Goal: Complete application form

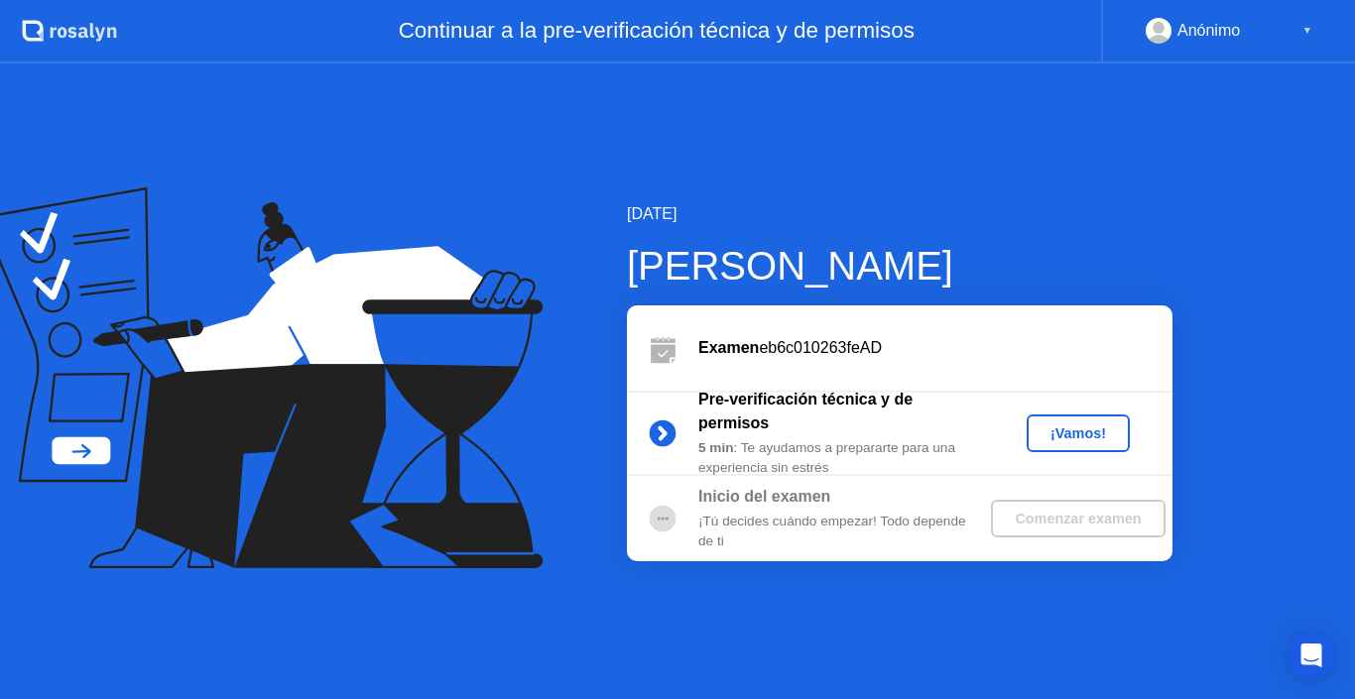
click at [1066, 433] on div "¡Vamos!" at bounding box center [1077, 433] width 87 height 16
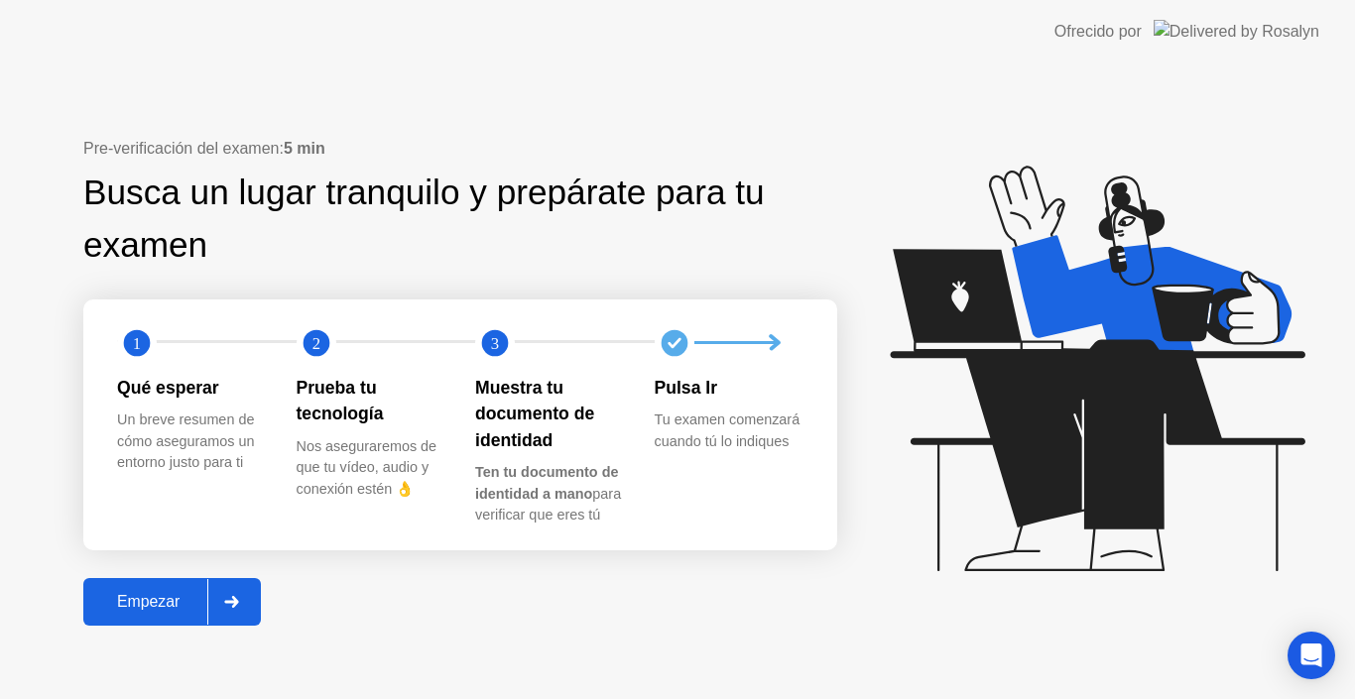
click at [179, 597] on div "Empezar" at bounding box center [148, 602] width 118 height 18
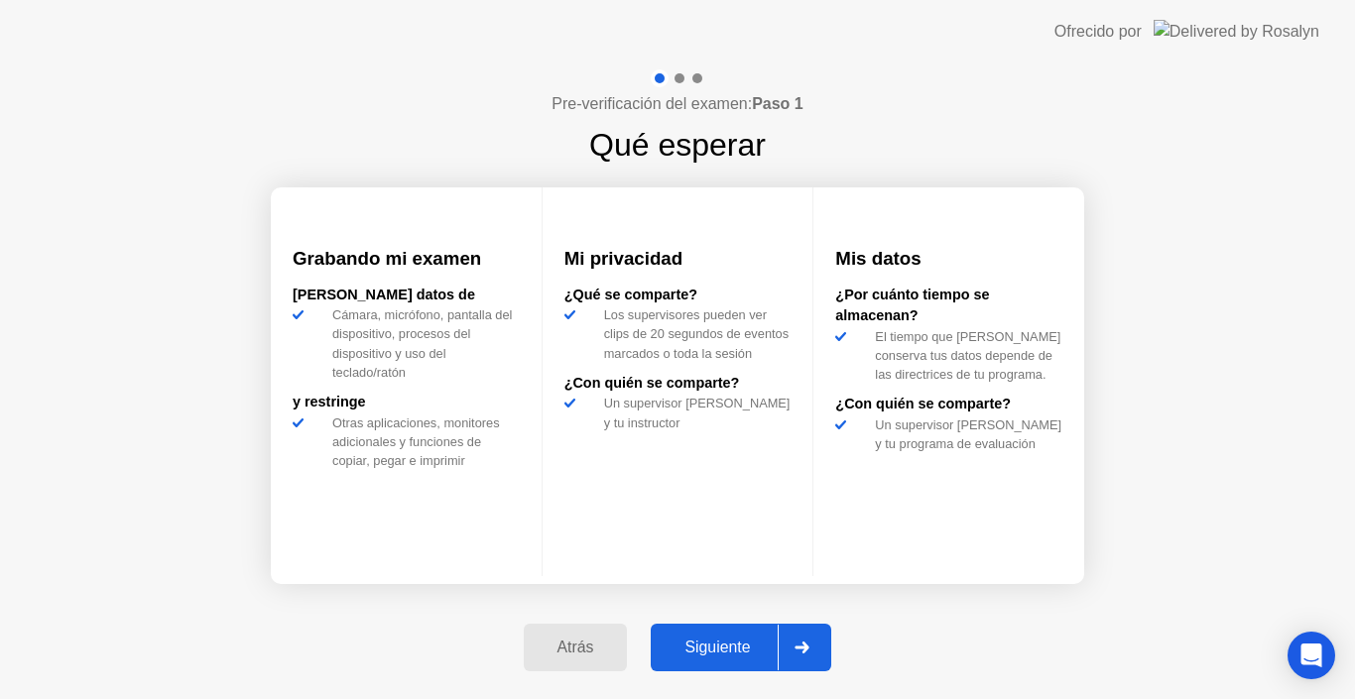
click at [702, 630] on button "Siguiente" at bounding box center [741, 648] width 181 height 48
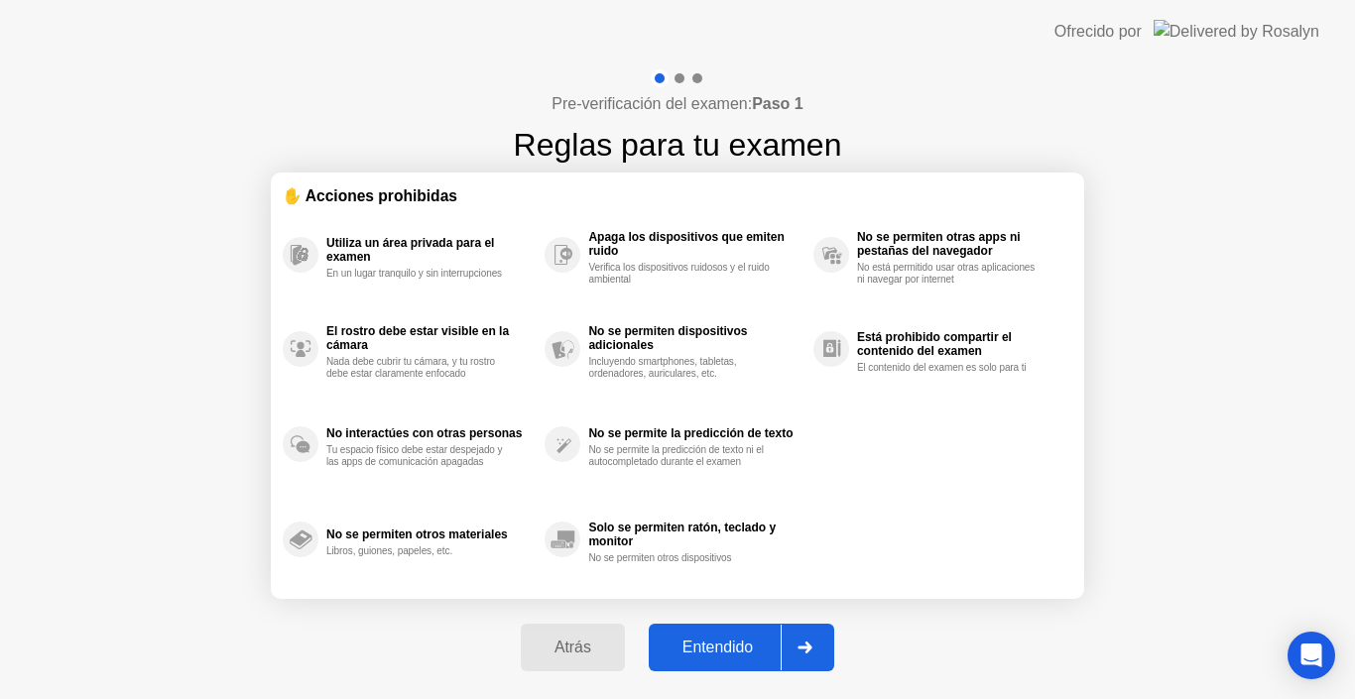
click at [723, 646] on div "Entendido" at bounding box center [718, 648] width 126 height 18
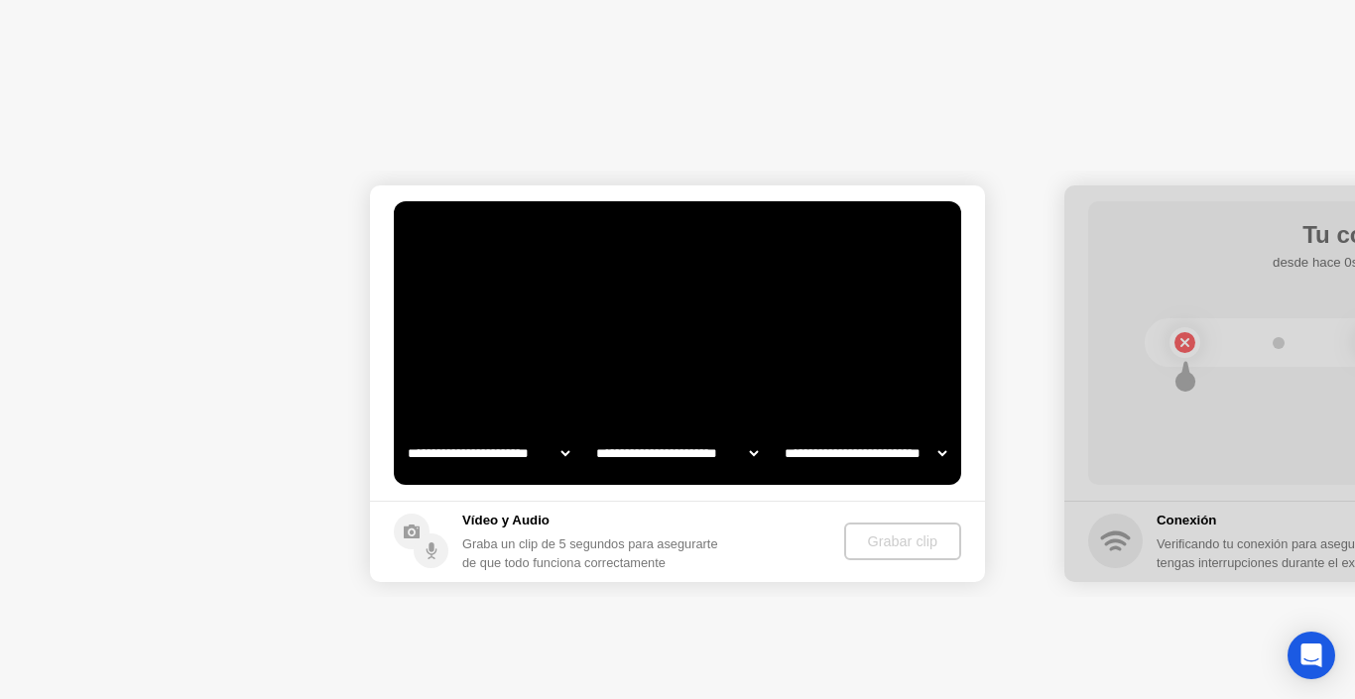
select select "*******"
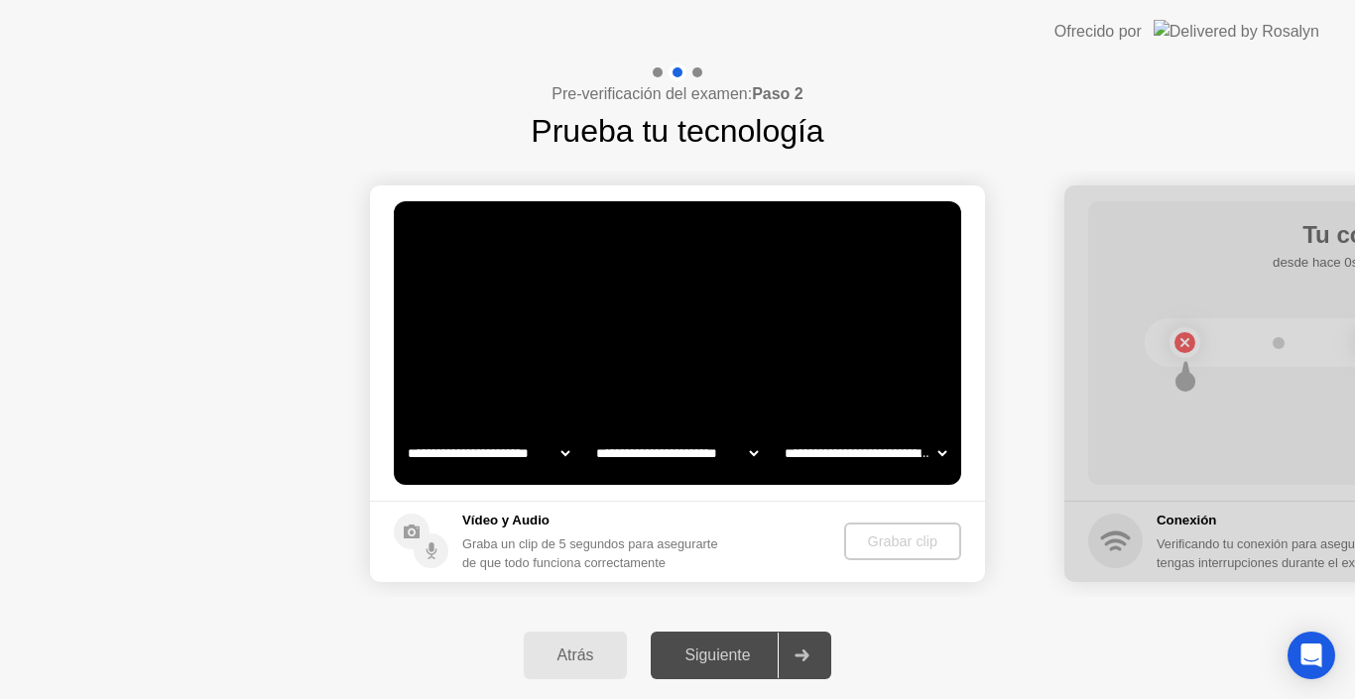
select select "**********"
select select "*******"
click at [860, 541] on div "Grabar clip" at bounding box center [903, 542] width 101 height 16
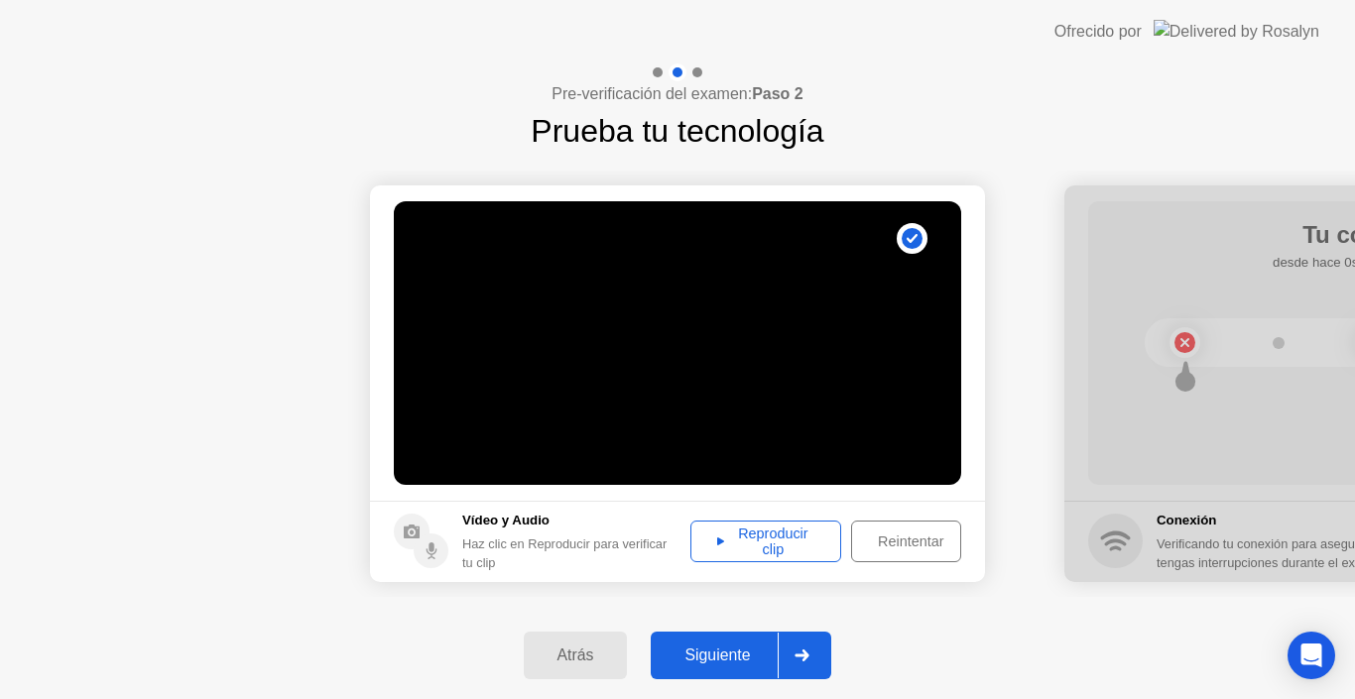
click at [783, 545] on div "Reproducir clip" at bounding box center [765, 542] width 137 height 32
click at [759, 545] on div "Reproducir clip" at bounding box center [765, 542] width 137 height 32
click at [744, 643] on button "Siguiente" at bounding box center [741, 656] width 181 height 48
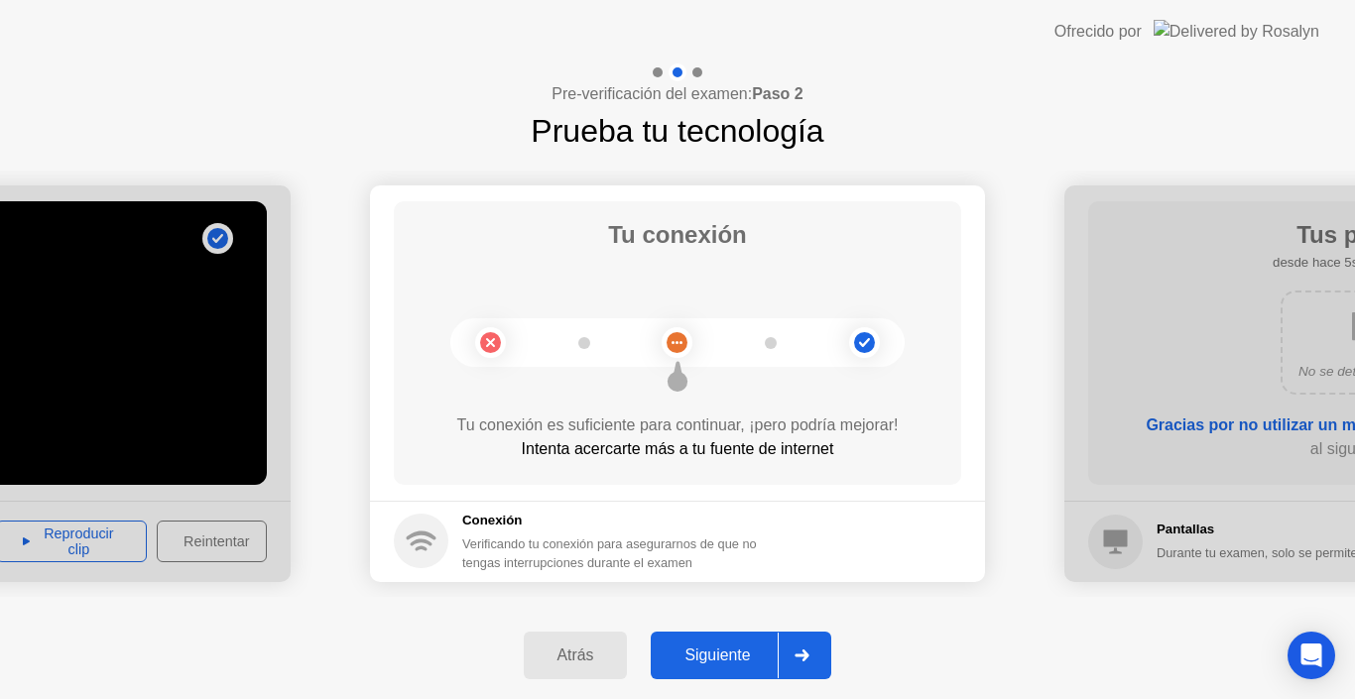
click at [752, 649] on div "Siguiente" at bounding box center [717, 656] width 121 height 18
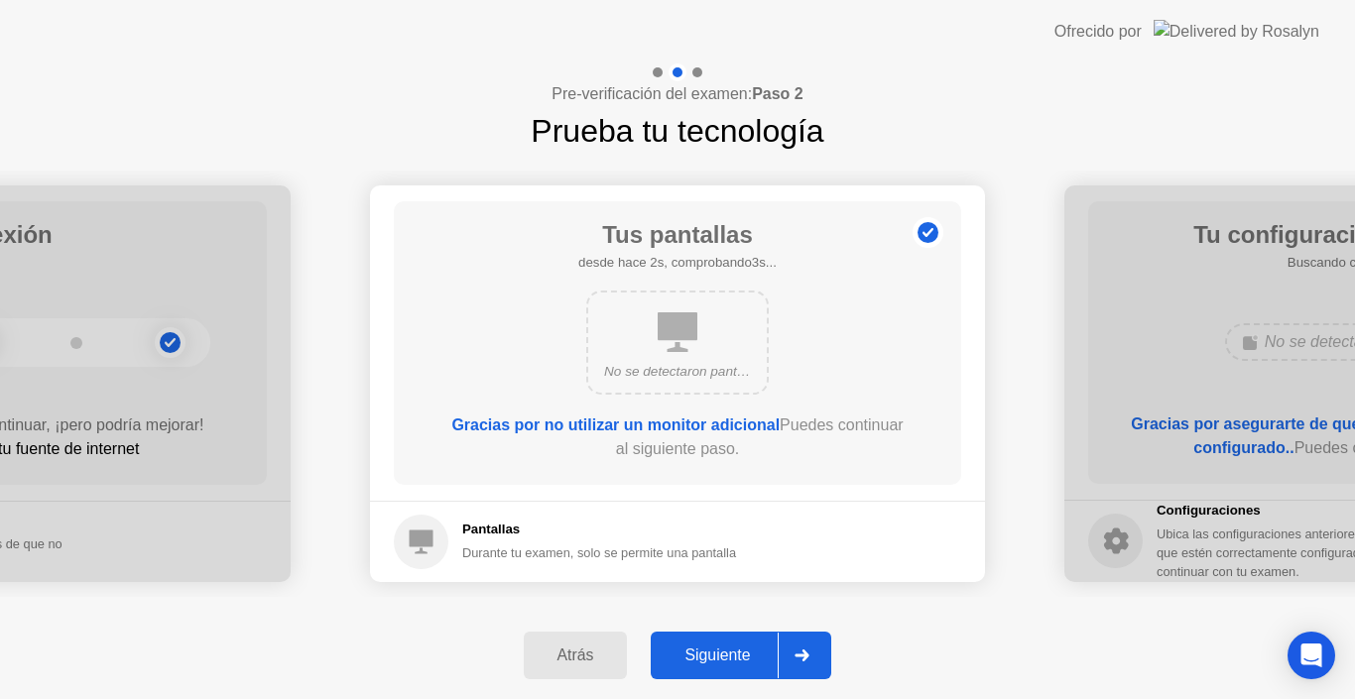
click at [752, 649] on div "Siguiente" at bounding box center [717, 656] width 121 height 18
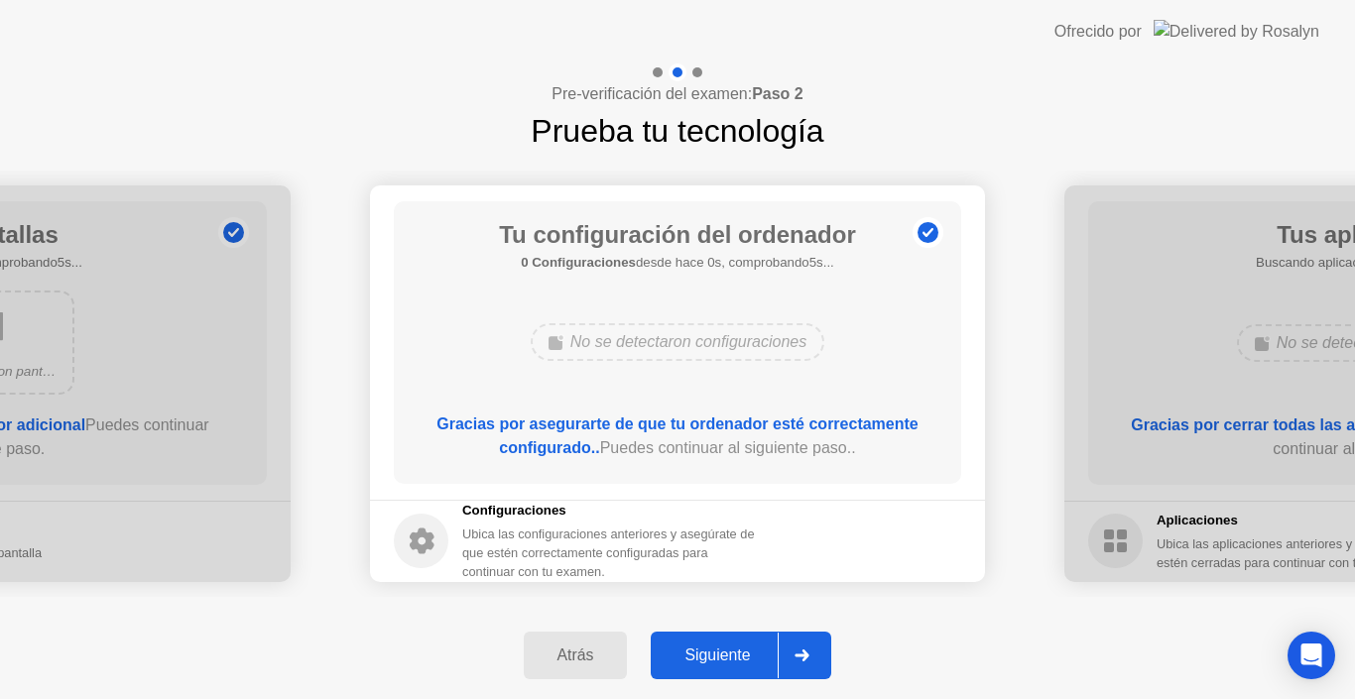
click at [752, 648] on div "Siguiente" at bounding box center [717, 656] width 121 height 18
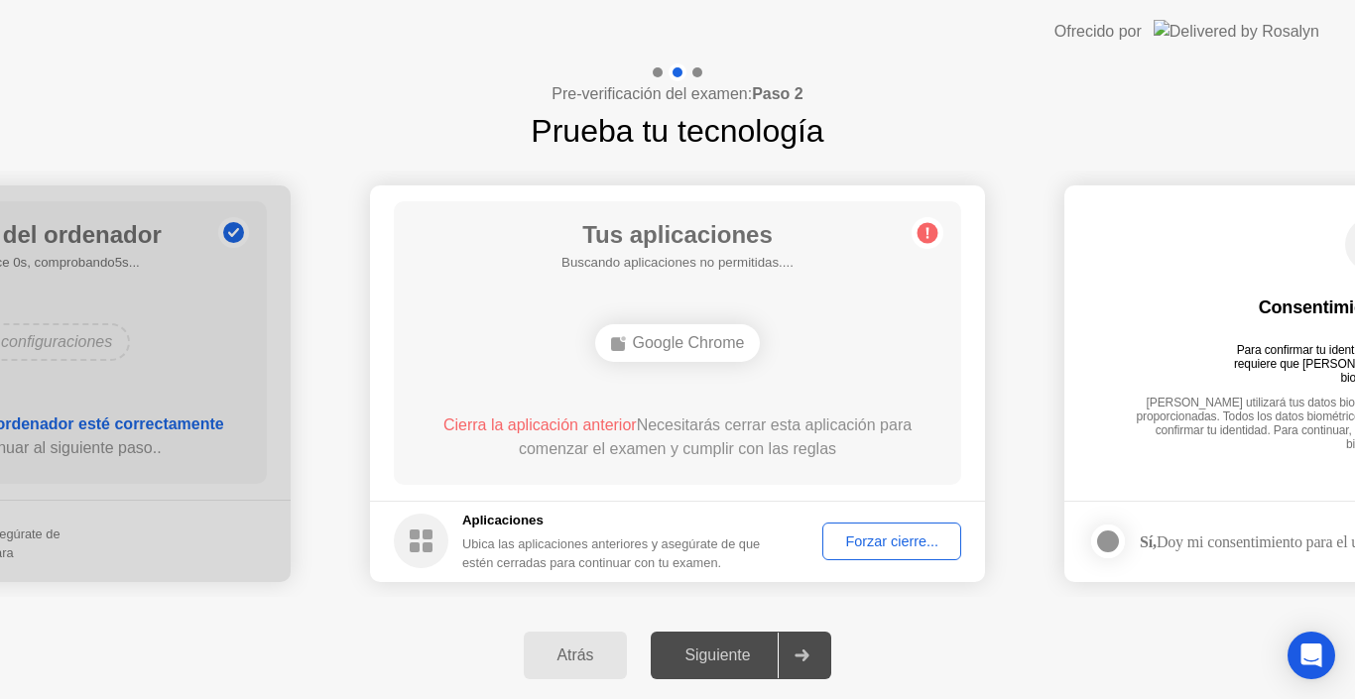
click at [693, 269] on h5 "Buscando aplicaciones no permitidas...." at bounding box center [677, 263] width 232 height 20
click at [929, 229] on circle at bounding box center [927, 232] width 21 height 21
click at [877, 542] on div "Forzar cierre..." at bounding box center [891, 542] width 125 height 16
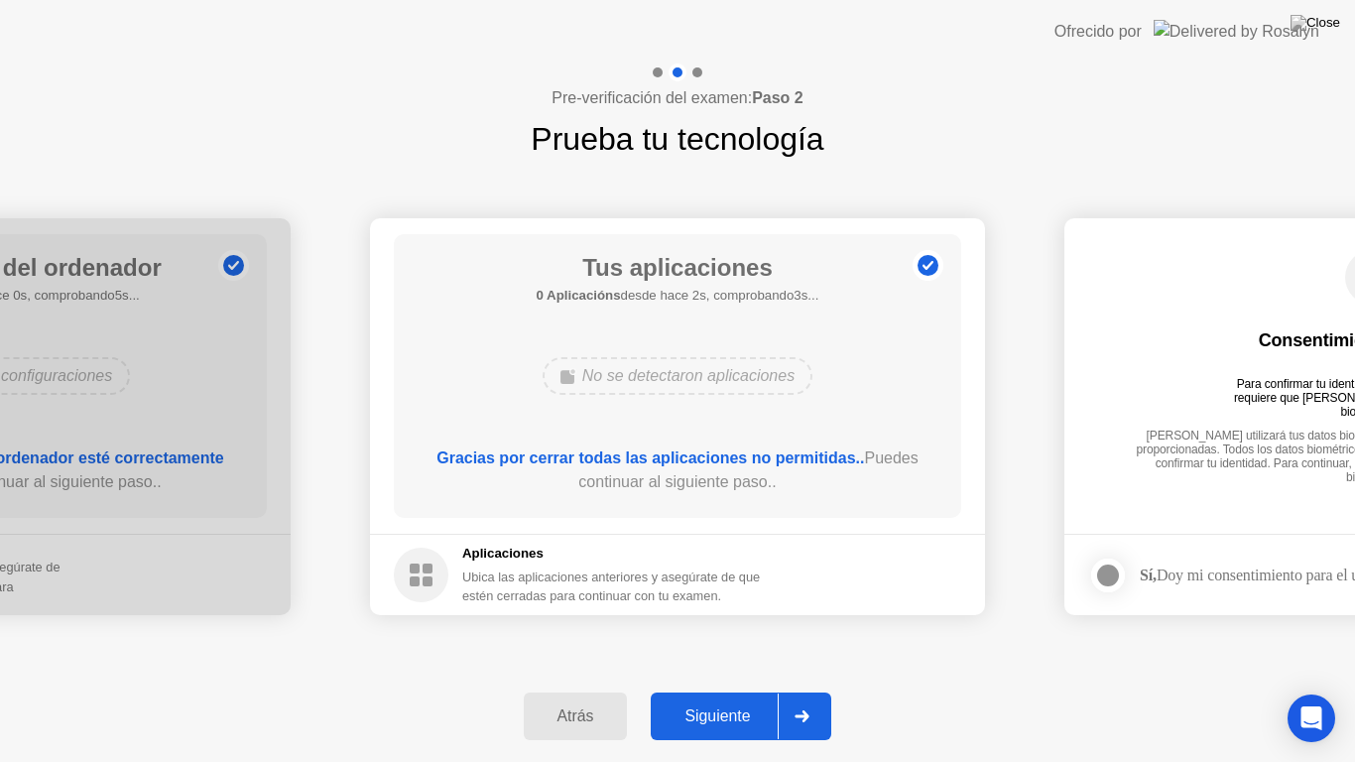
click at [750, 698] on div "Siguiente" at bounding box center [717, 716] width 121 height 18
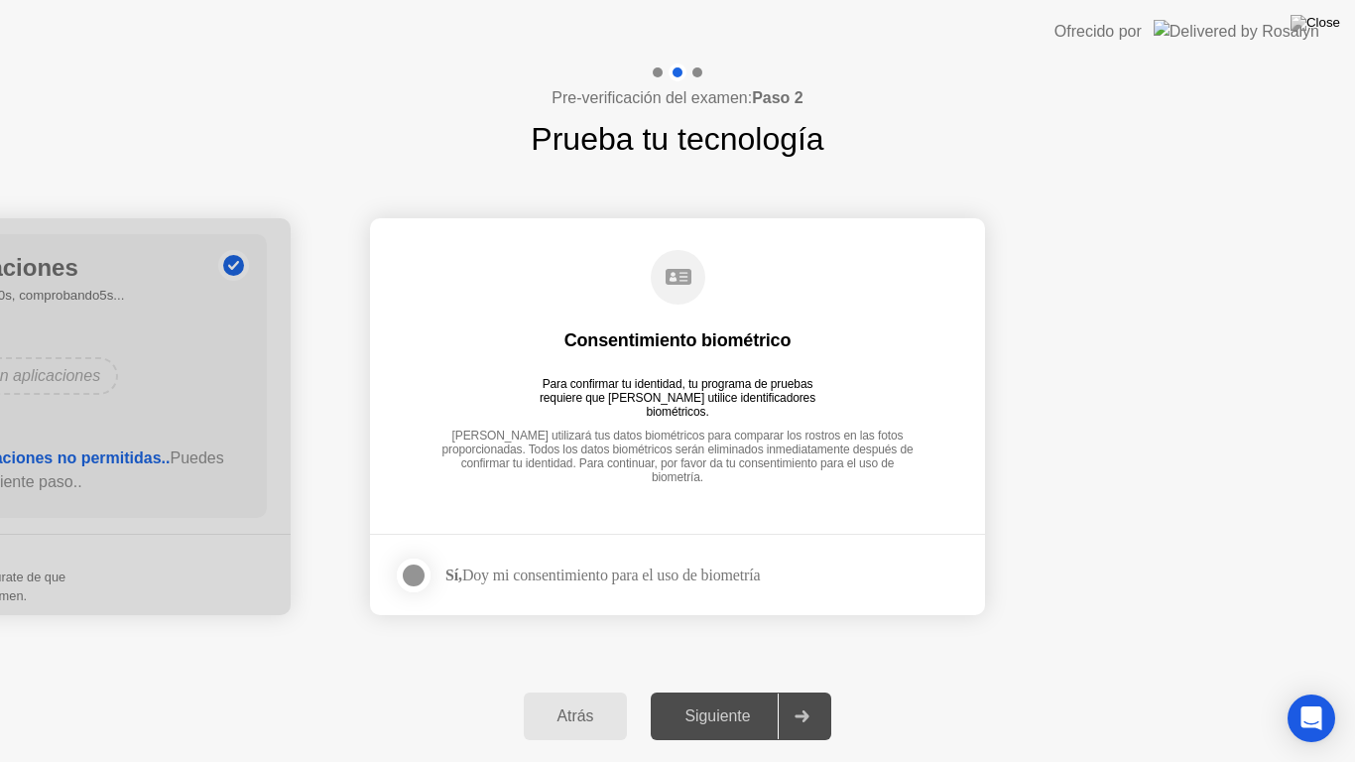
click at [421, 581] on div at bounding box center [414, 575] width 24 height 24
click at [729, 698] on div "Siguiente" at bounding box center [717, 716] width 121 height 18
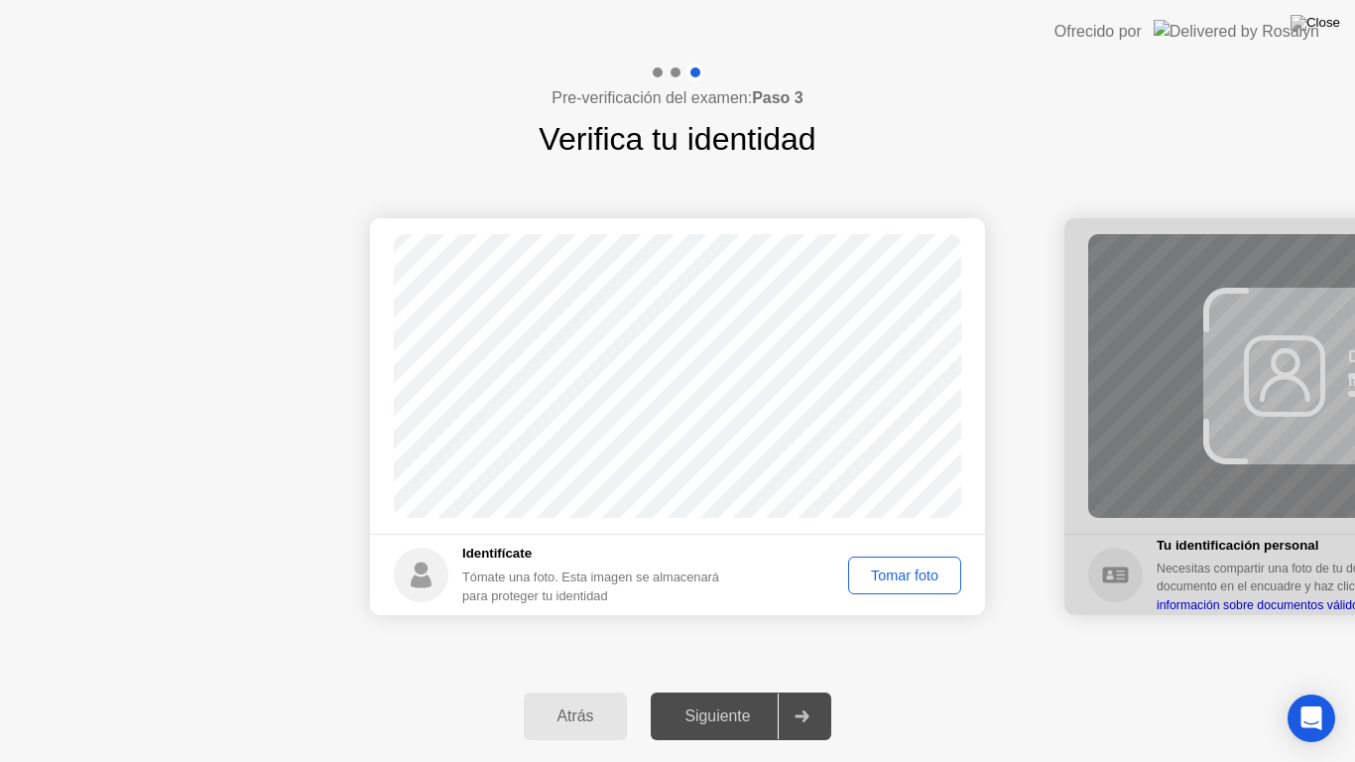
click at [895, 573] on div "Tomar foto" at bounding box center [904, 575] width 99 height 16
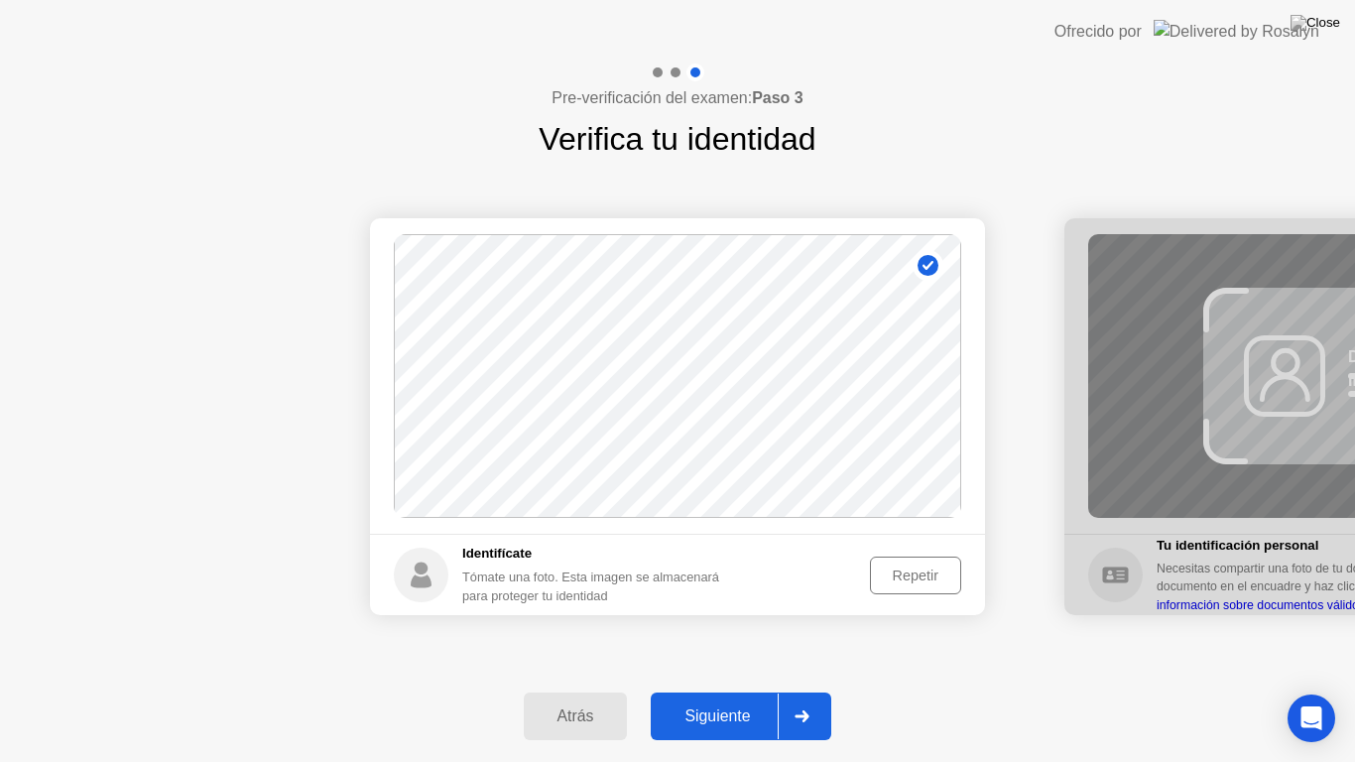
click at [760, 698] on div "Siguiente" at bounding box center [717, 716] width 121 height 18
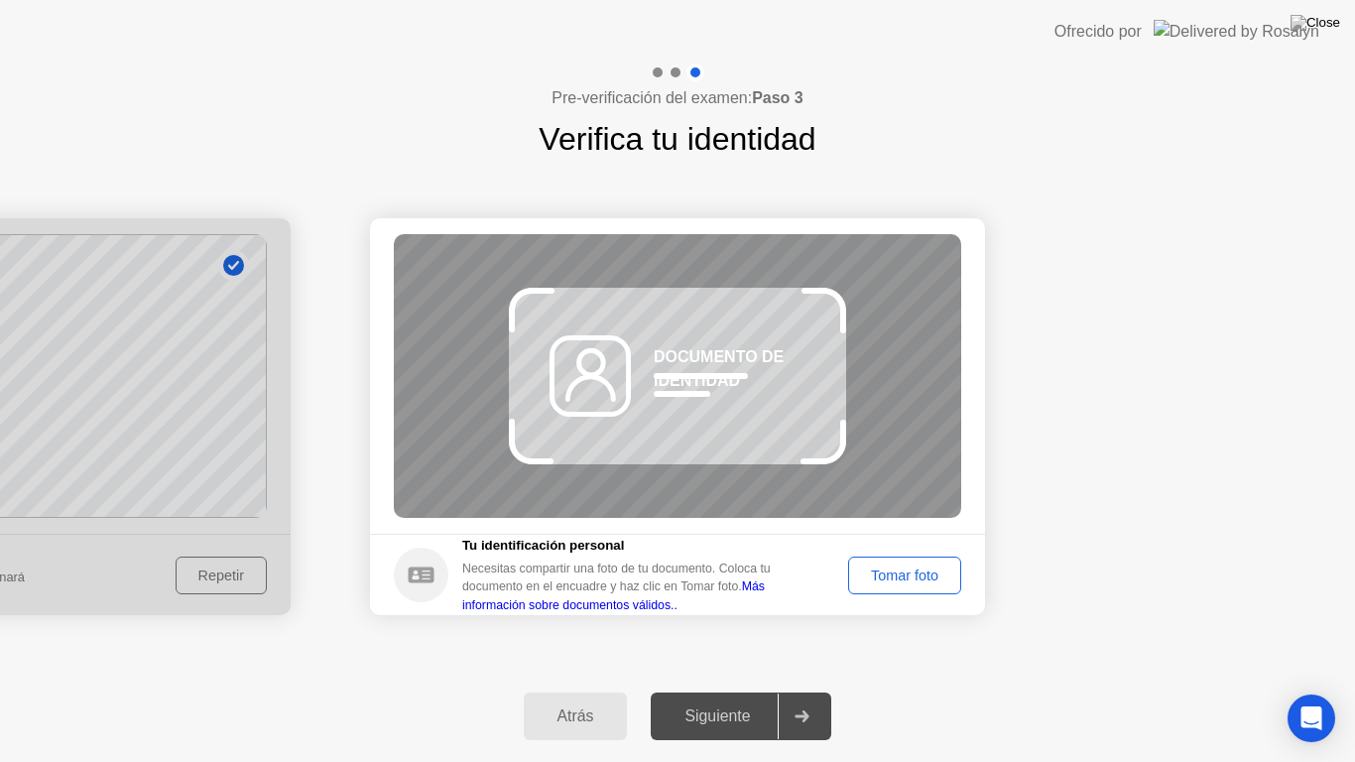
click at [885, 573] on div "Tomar foto" at bounding box center [904, 575] width 99 height 16
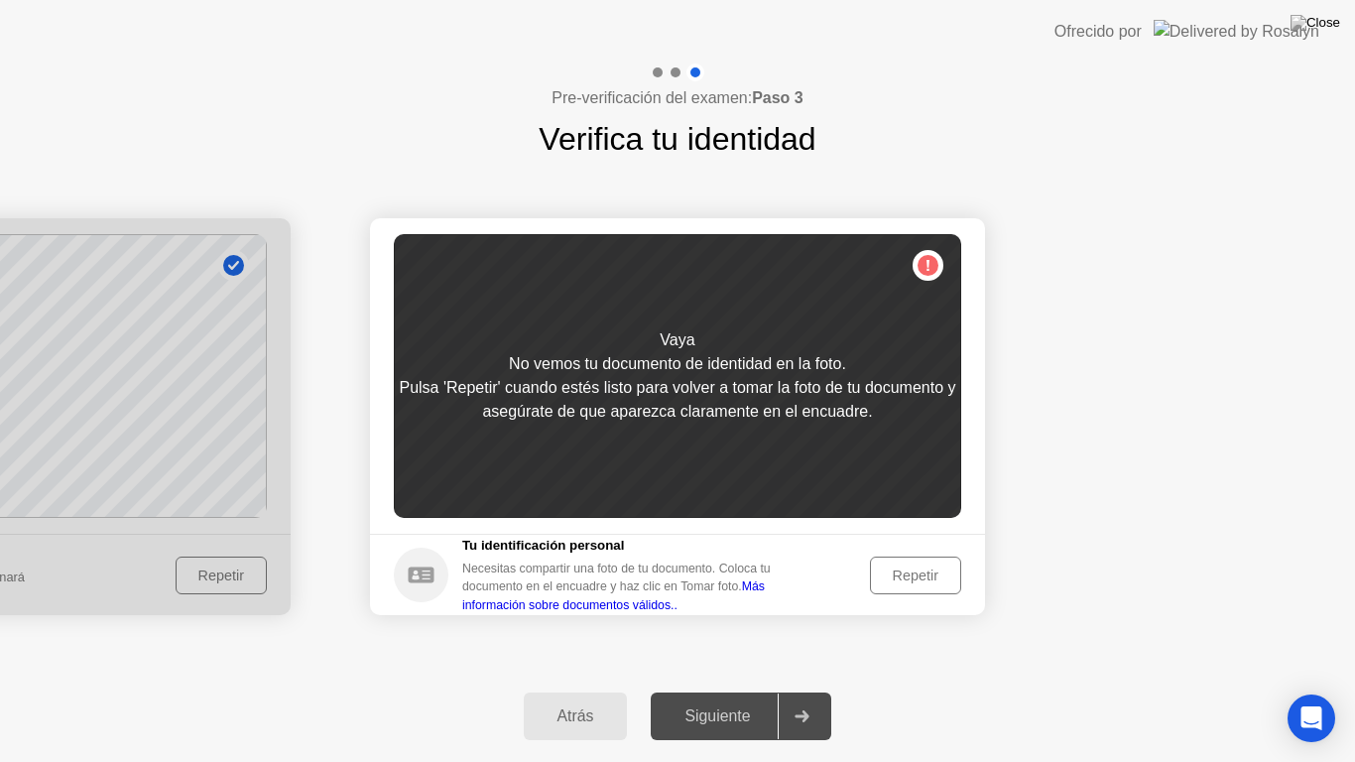
click at [742, 698] on div "Siguiente" at bounding box center [717, 716] width 121 height 18
click at [926, 572] on div "Repetir" at bounding box center [915, 575] width 77 height 16
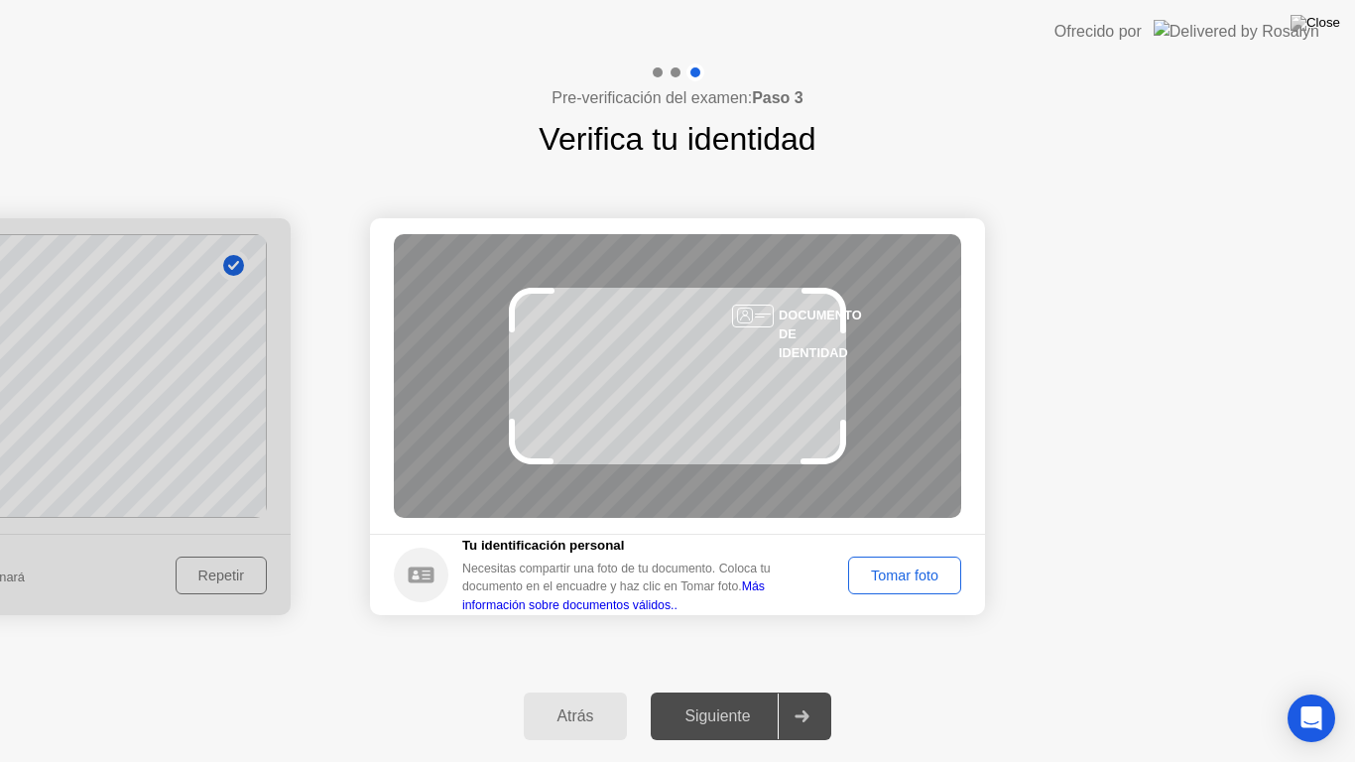
click at [908, 570] on div "Tomar foto" at bounding box center [904, 575] width 99 height 16
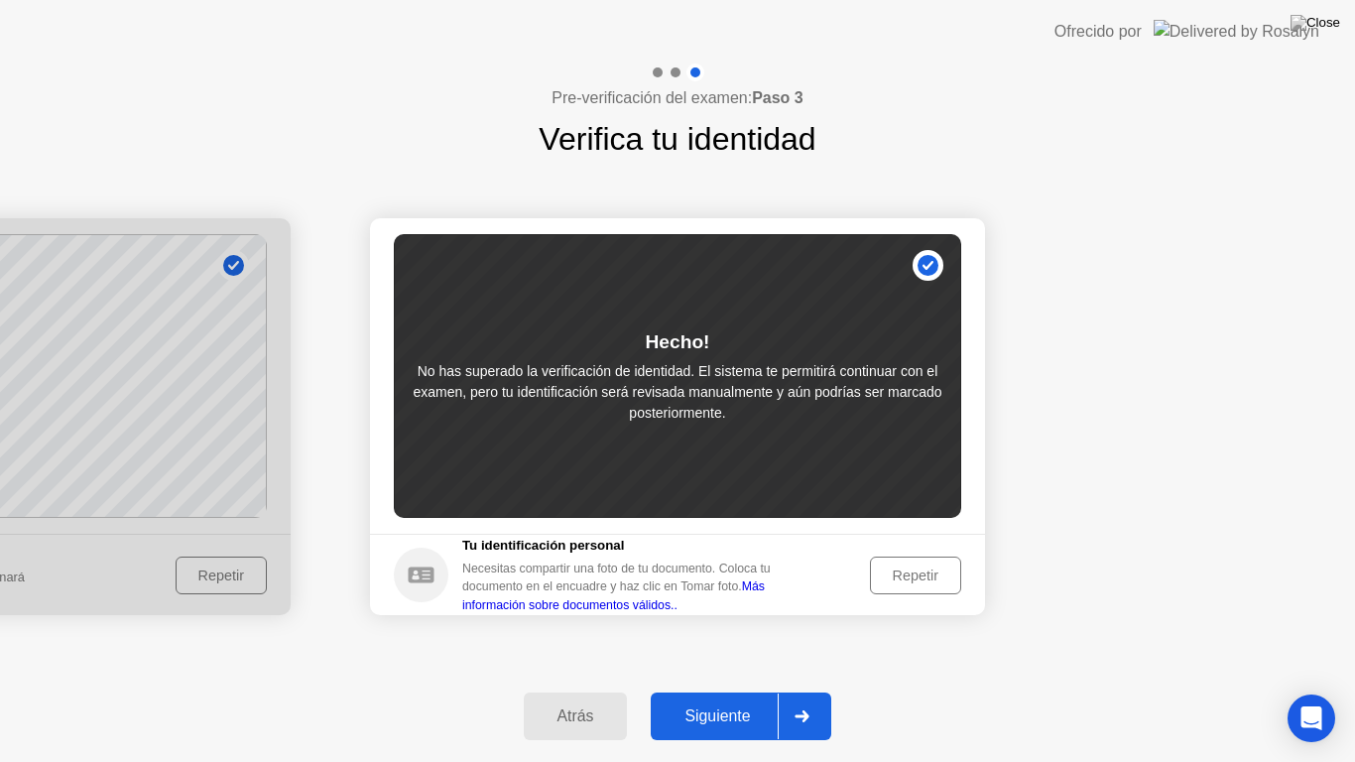
click at [755, 692] on button "Siguiente" at bounding box center [741, 716] width 181 height 48
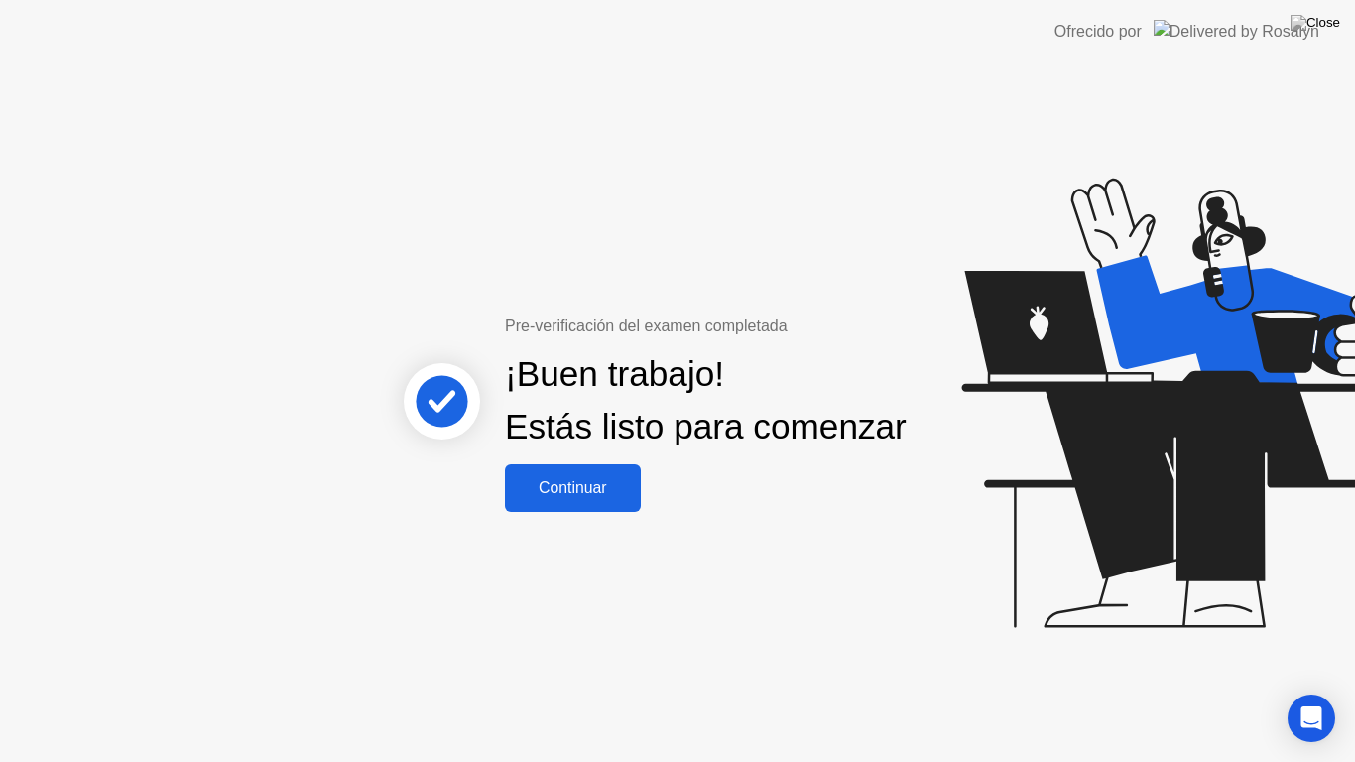
click at [572, 497] on div "Continuar" at bounding box center [573, 488] width 124 height 18
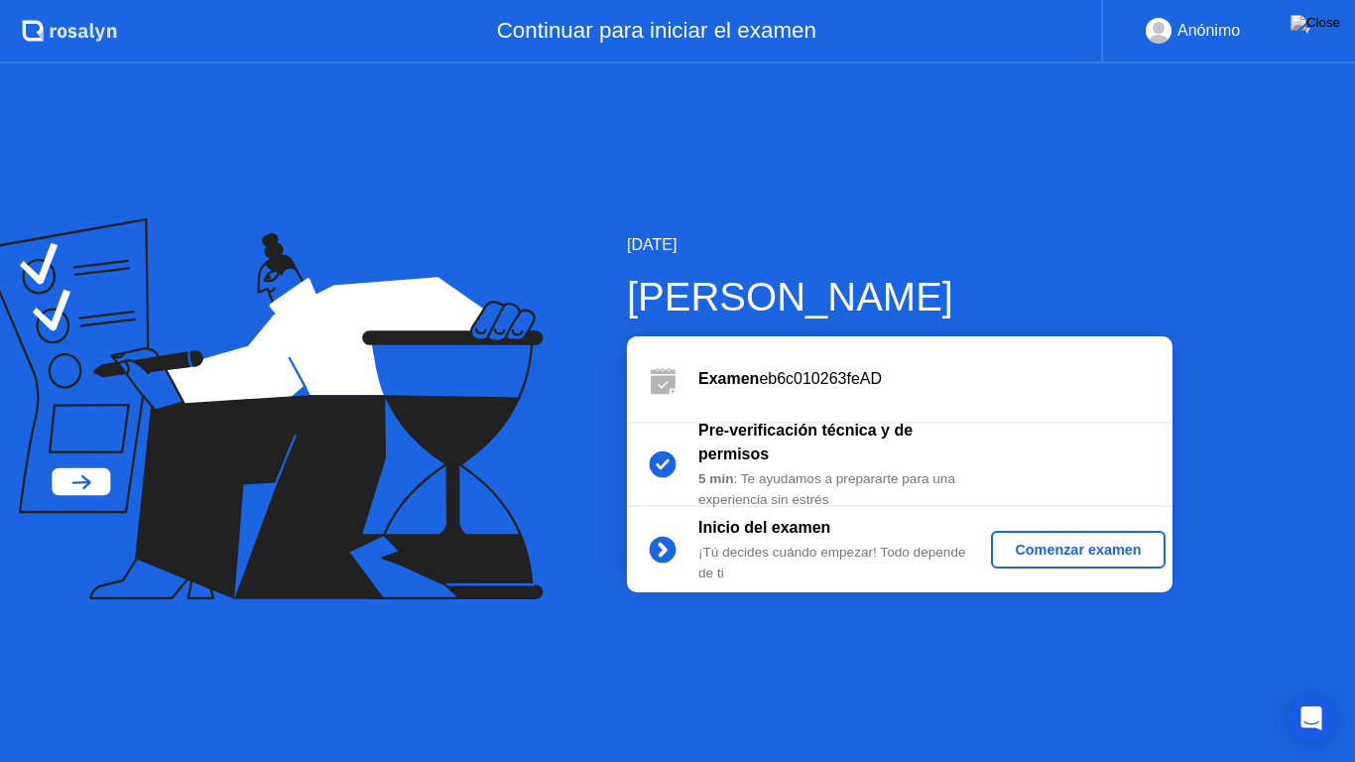
click at [1054, 542] on div "Comenzar examen" at bounding box center [1078, 550] width 158 height 16
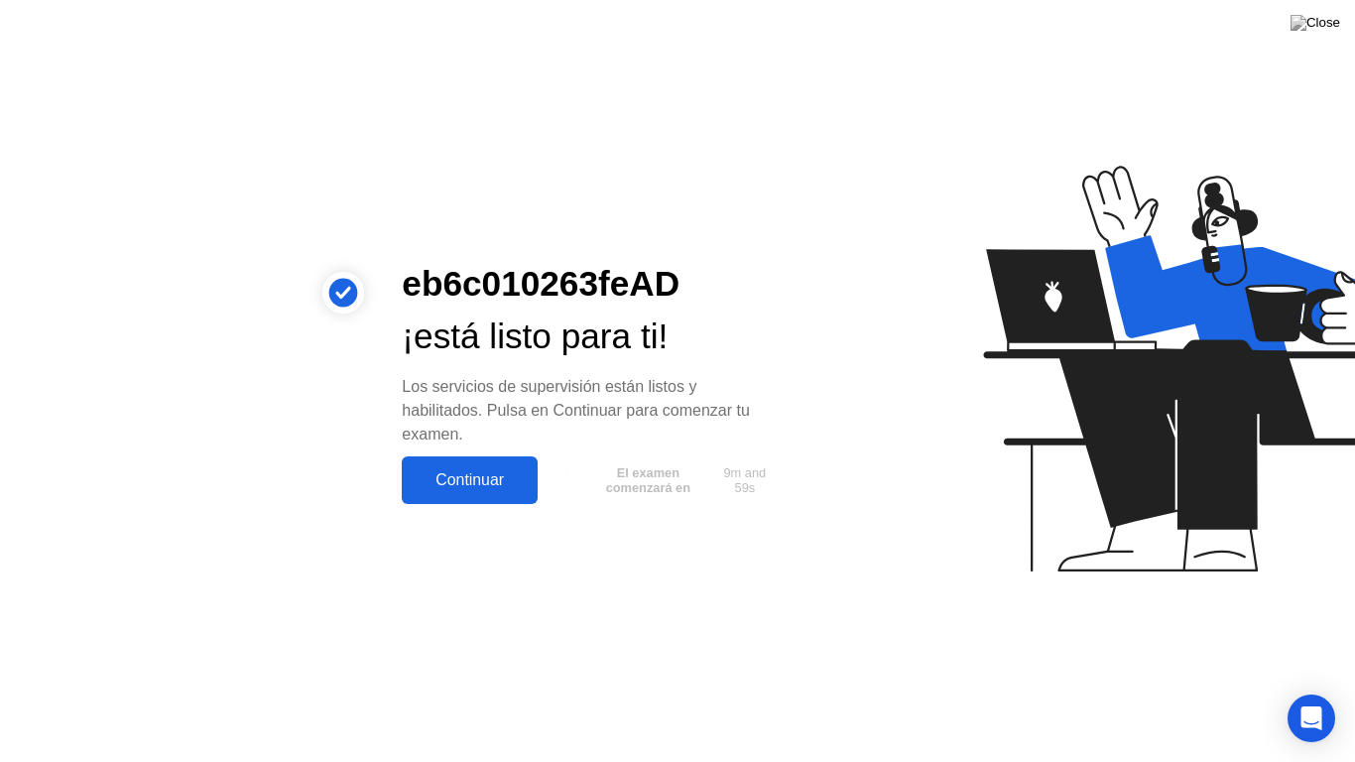
click at [466, 479] on div "Continuar" at bounding box center [470, 480] width 124 height 18
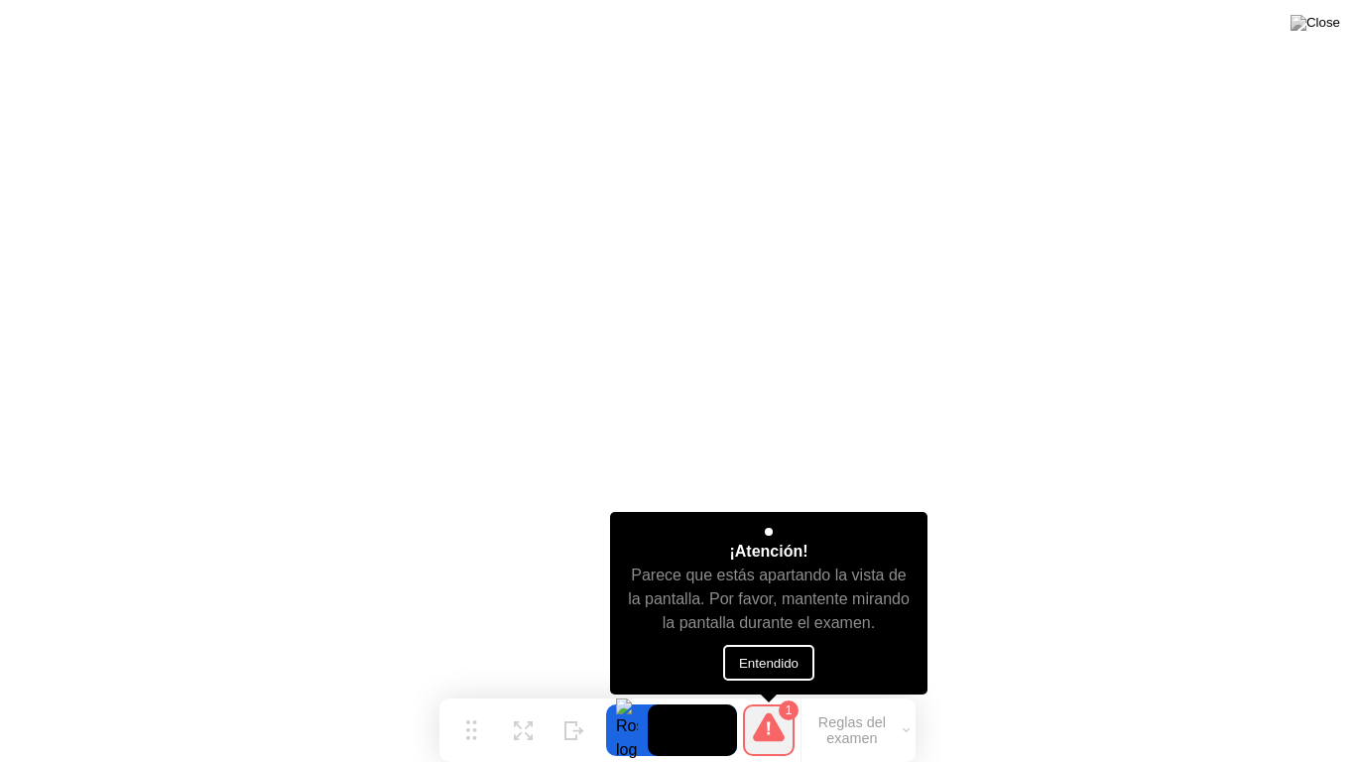
click at [771, 666] on button "Entendido" at bounding box center [768, 663] width 91 height 36
